Goal: Task Accomplishment & Management: Use online tool/utility

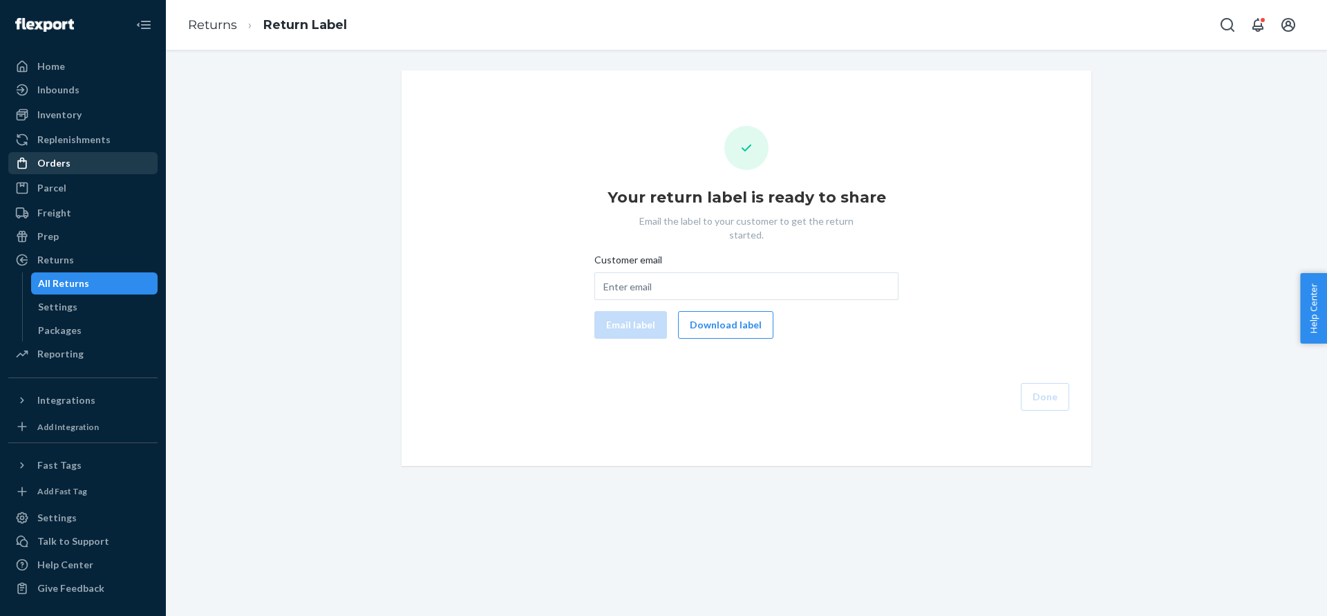
click at [72, 161] on div "Orders" at bounding box center [83, 162] width 147 height 19
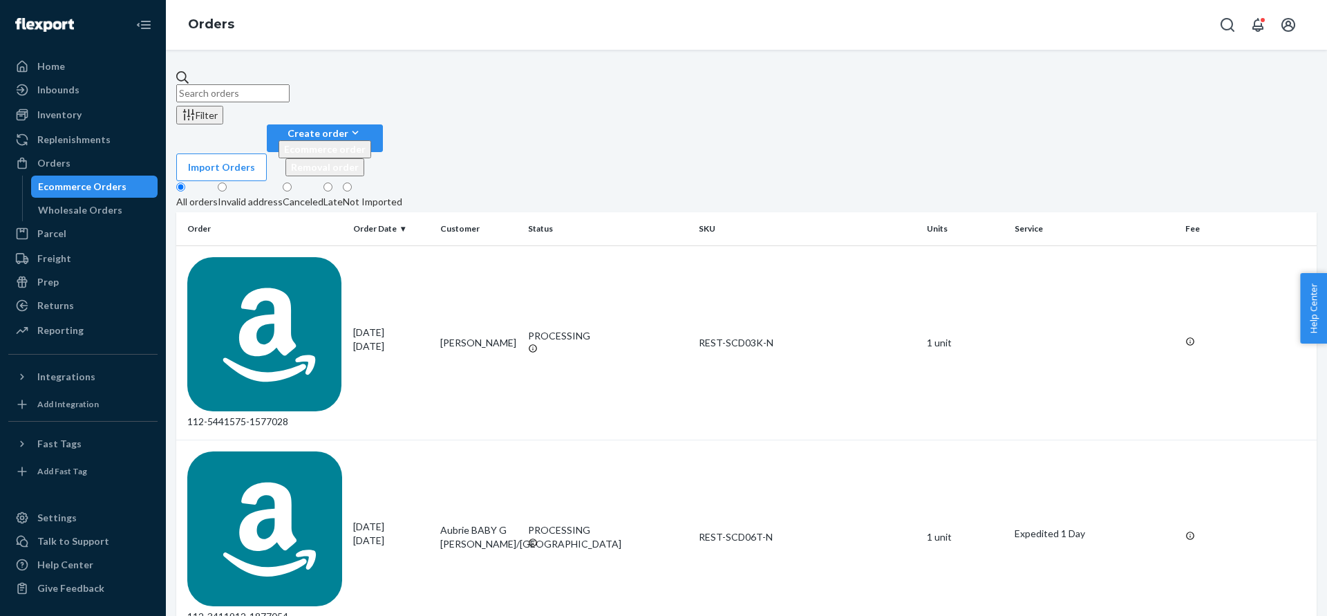
click at [247, 91] on input "text" at bounding box center [232, 93] width 113 height 18
paste input "#US25329478"
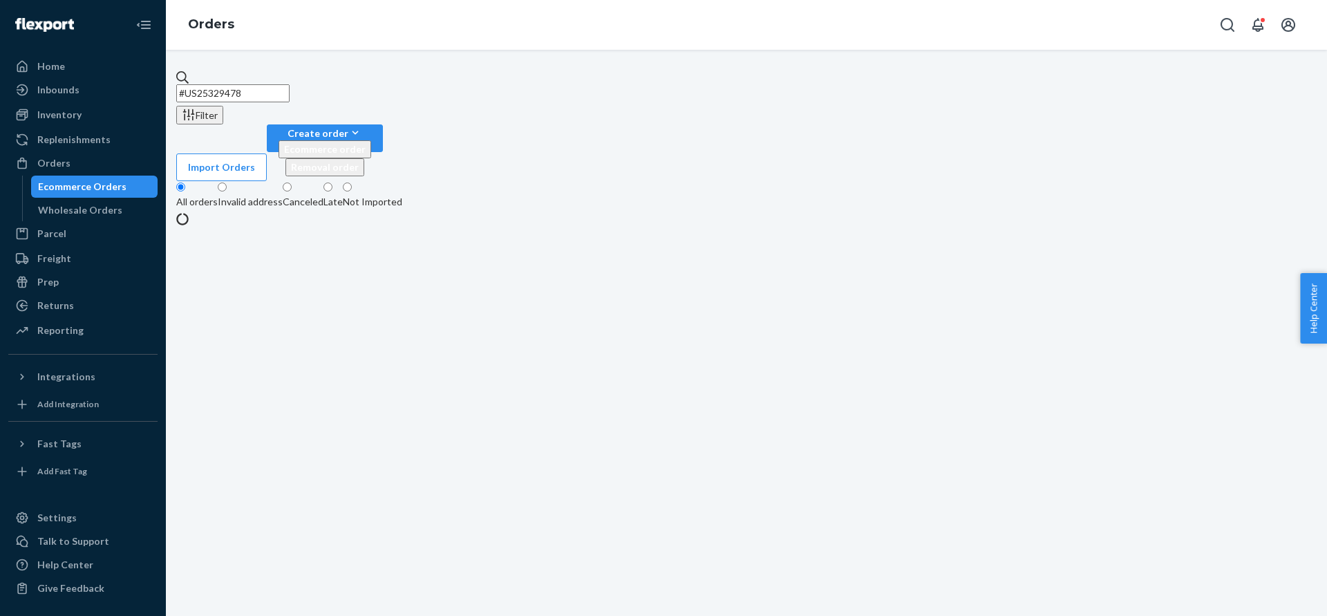
type input "#US25329478"
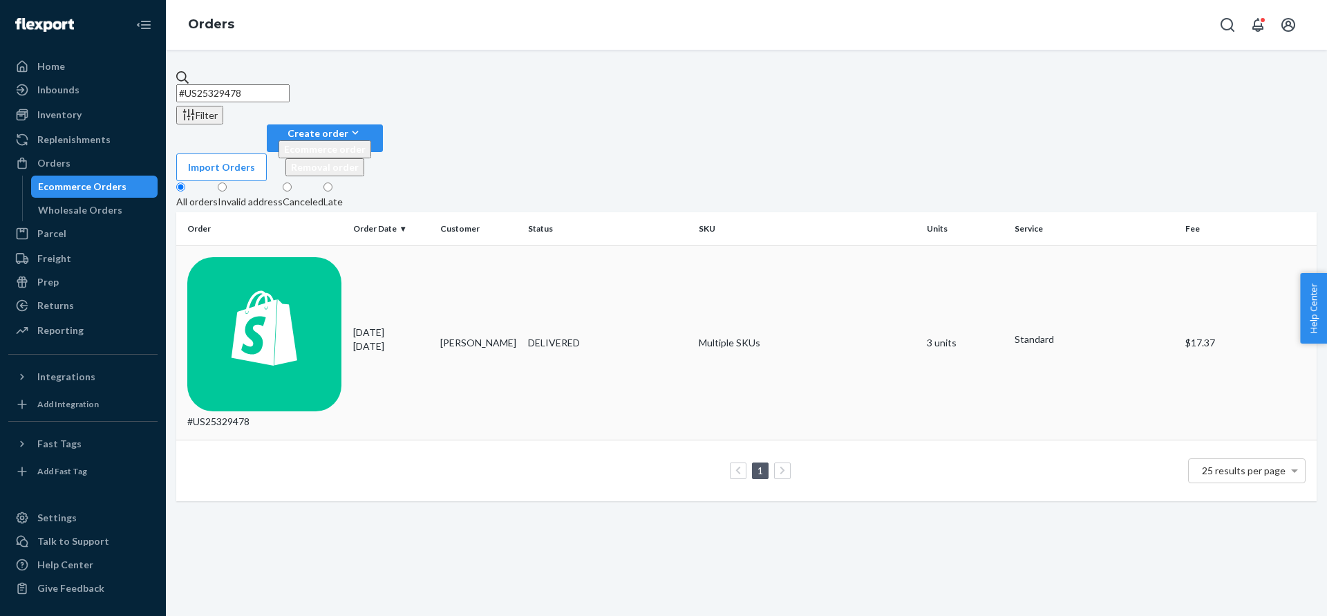
click at [208, 245] on td "#US25329478" at bounding box center [261, 342] width 171 height 195
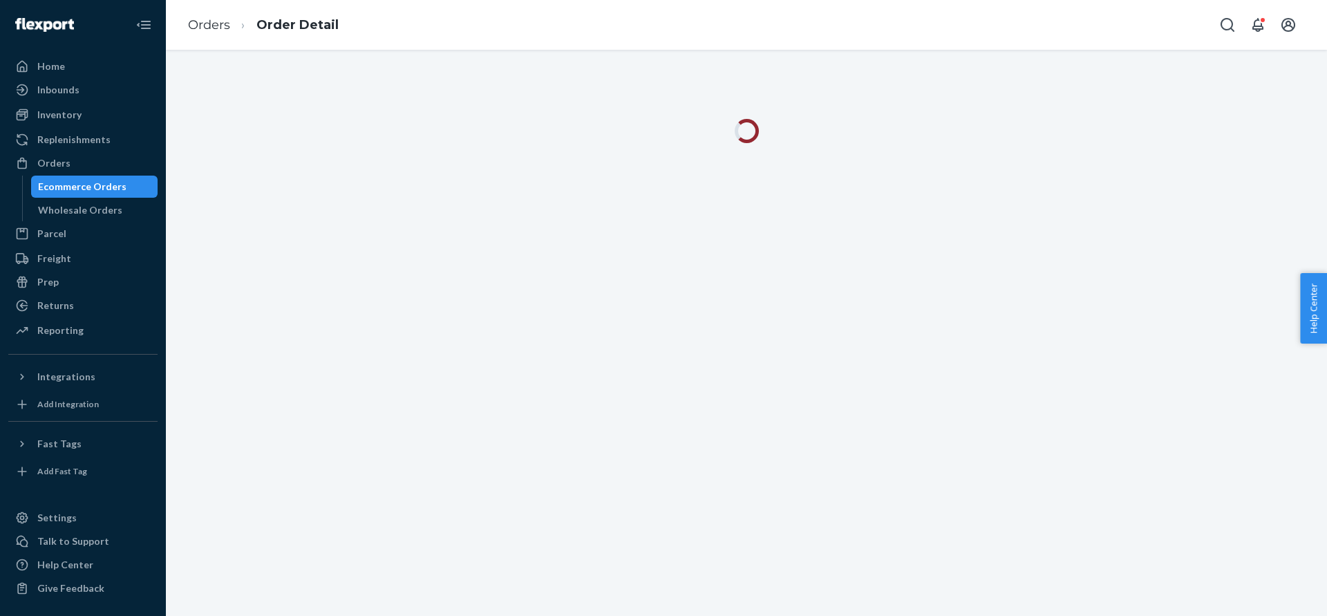
click at [233, 212] on div at bounding box center [746, 333] width 1161 height 566
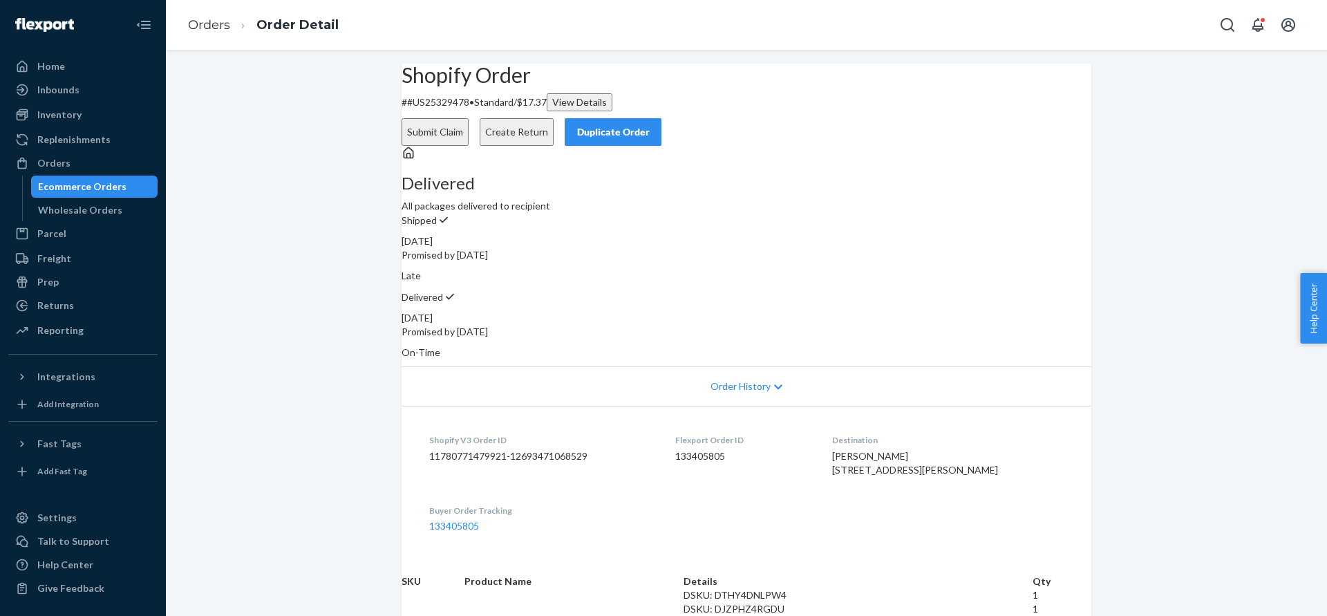
click at [554, 118] on button "Create Return" at bounding box center [517, 132] width 74 height 28
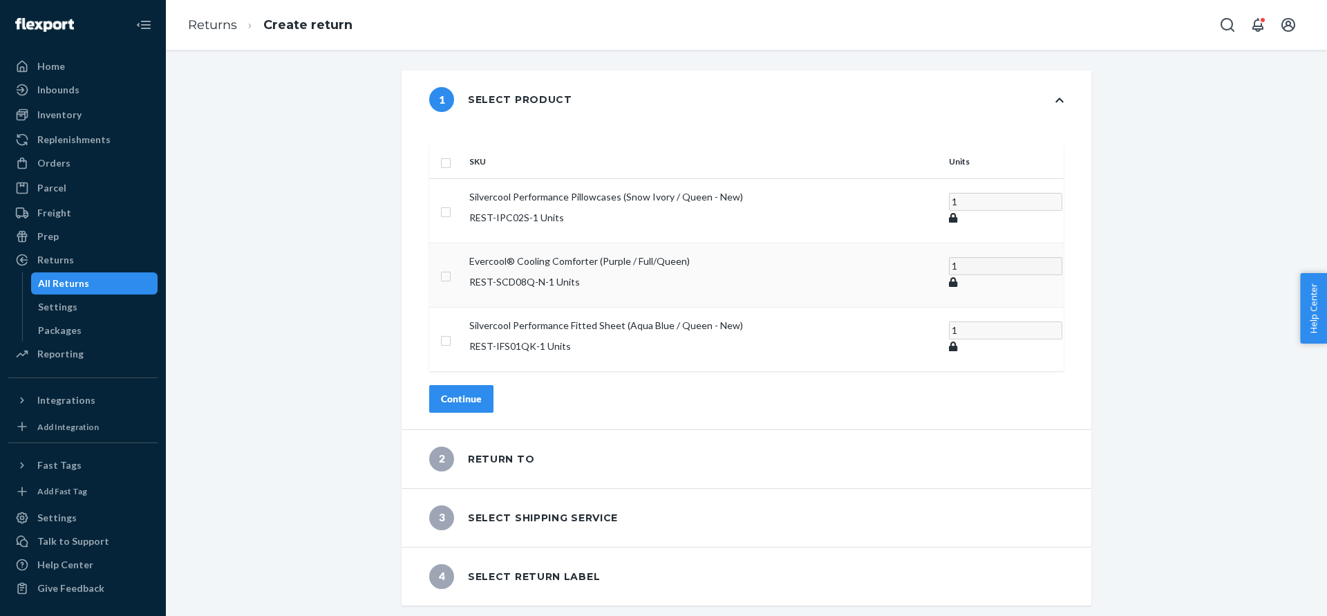
click at [464, 256] on td at bounding box center [446, 275] width 35 height 64
click at [464, 250] on td at bounding box center [446, 275] width 35 height 64
click at [451, 267] on input "checkbox" at bounding box center [445, 274] width 11 height 15
checkbox input "true"
click at [482, 392] on div "Continue" at bounding box center [461, 399] width 41 height 14
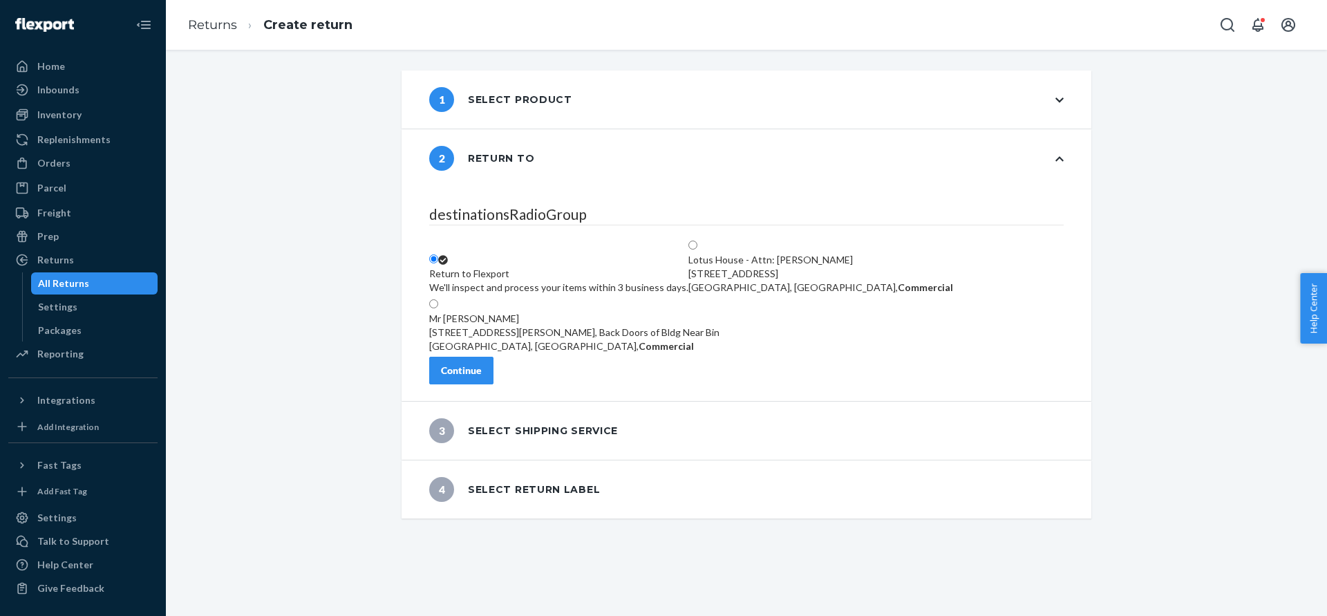
click at [869, 253] on div "Lotus House - Attn: [PERSON_NAME]" at bounding box center [820, 260] width 265 height 14
click at [697, 240] on input "Lotus House - Attn: [PERSON_NAME] [STREET_ADDRESS], Commercial" at bounding box center [692, 244] width 9 height 9
radio input "true"
click at [484, 384] on button "Continue" at bounding box center [461, 371] width 64 height 28
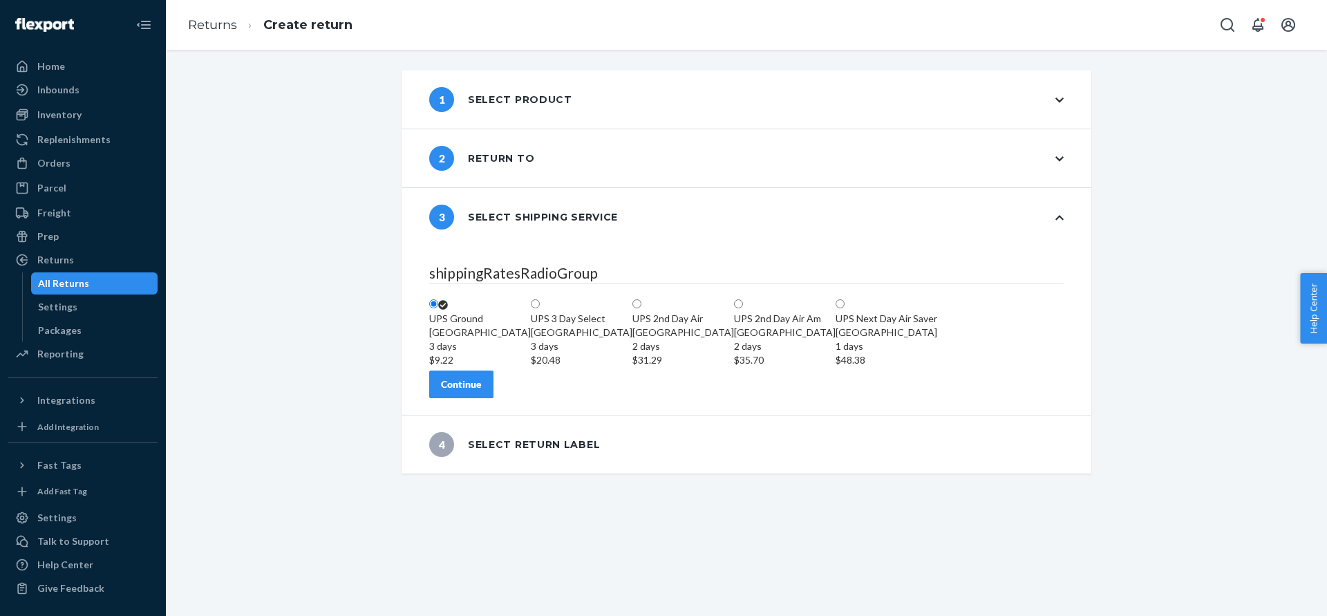
click at [493, 398] on button "Continue" at bounding box center [461, 384] width 64 height 28
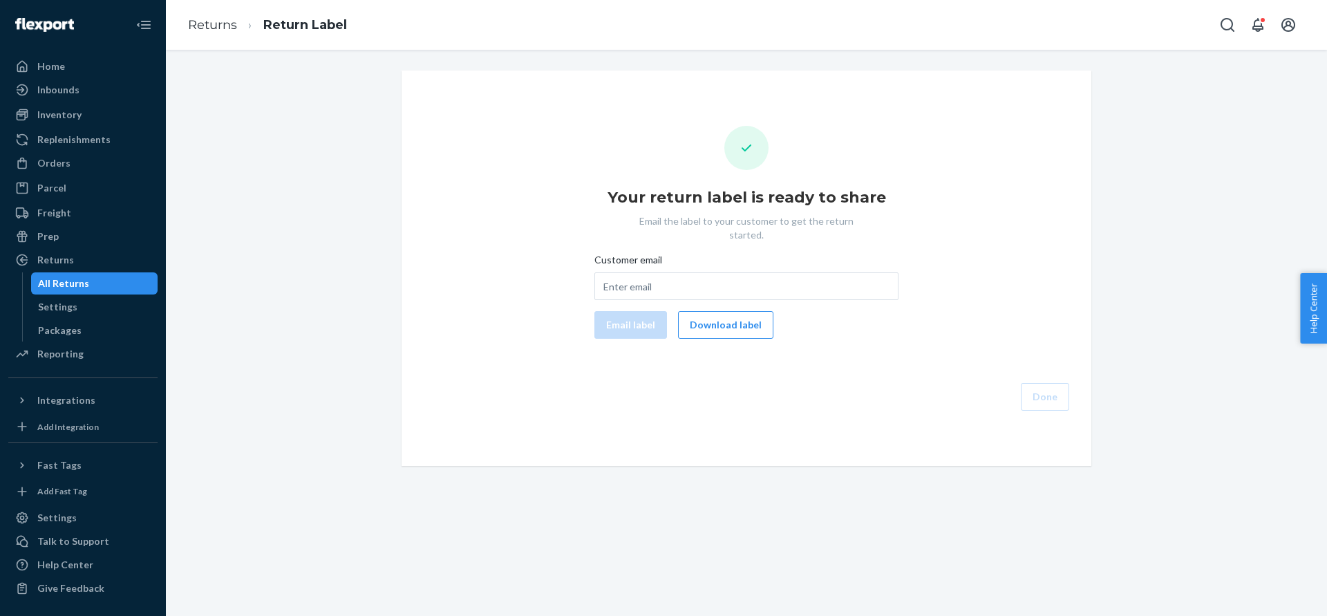
drag, startPoint x: 697, startPoint y: 310, endPoint x: 757, endPoint y: 172, distance: 151.0
click at [697, 311] on button "Download label" at bounding box center [725, 325] width 95 height 28
